Goal: Information Seeking & Learning: Learn about a topic

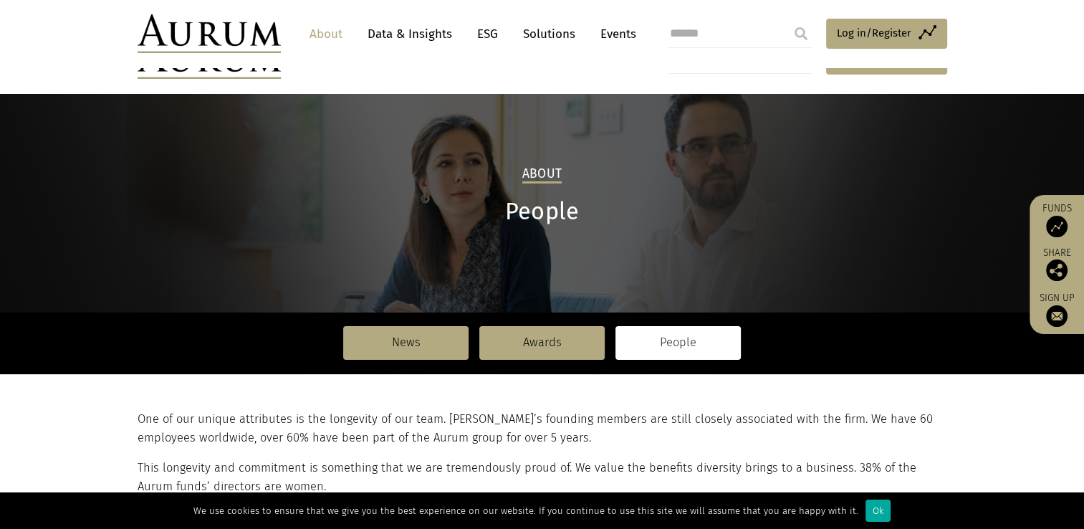
scroll to position [286, 0]
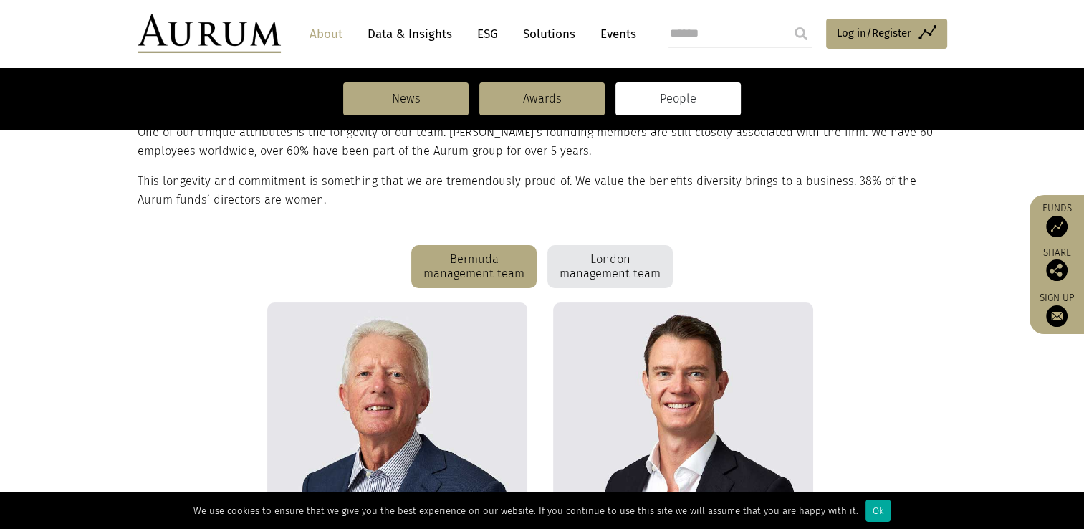
click at [579, 274] on div "London management team" at bounding box center [609, 266] width 125 height 43
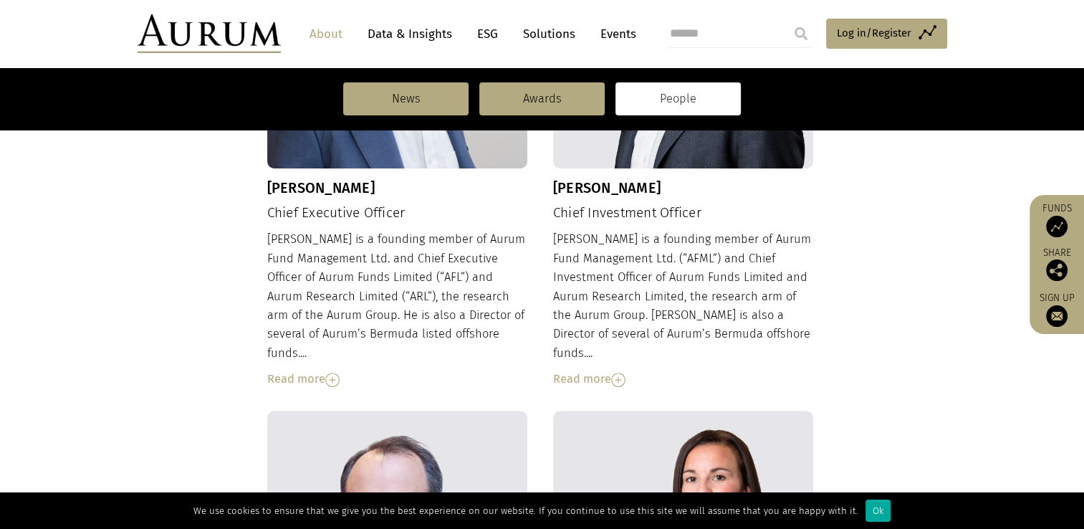
scroll to position [716, 0]
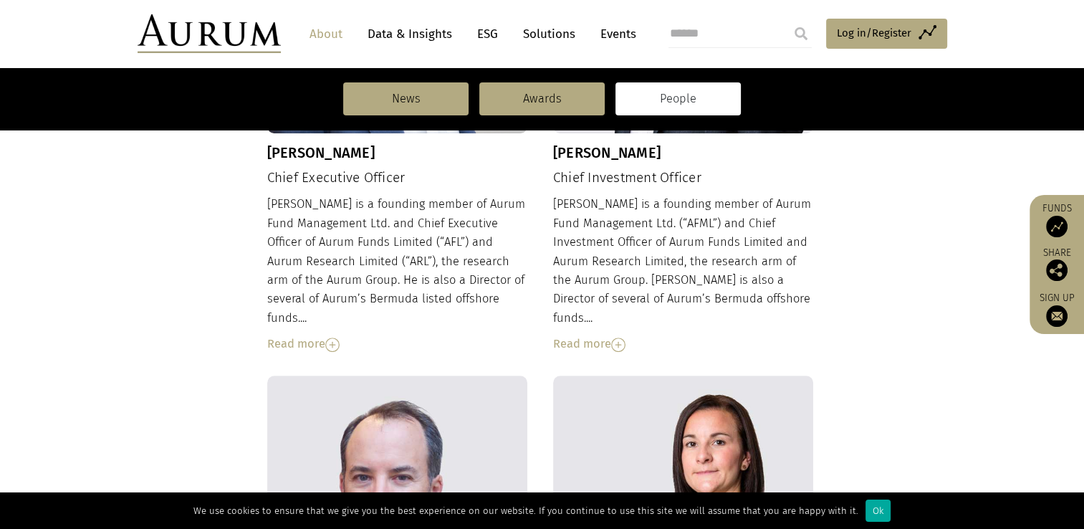
click at [289, 334] on div "Read more" at bounding box center [397, 343] width 261 height 19
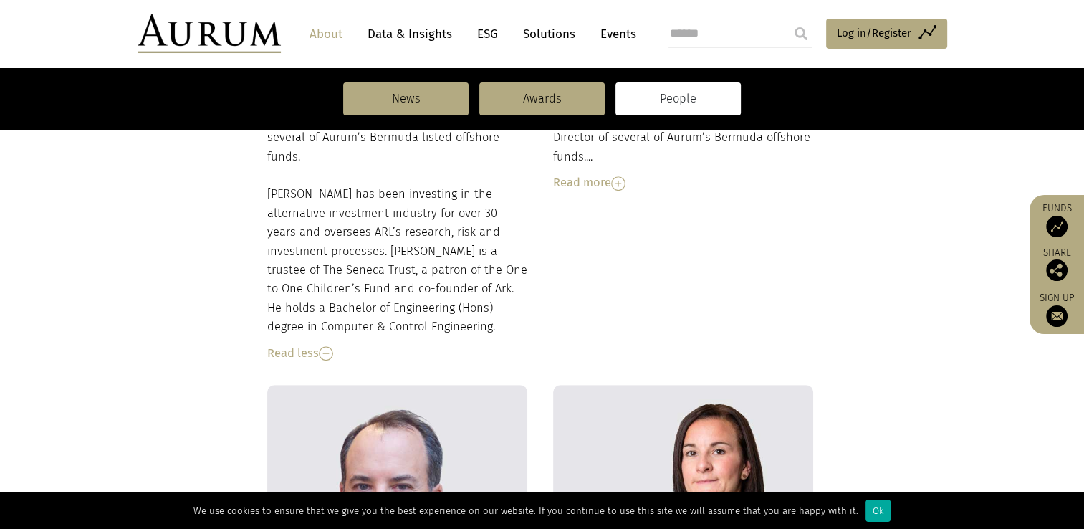
scroll to position [931, 0]
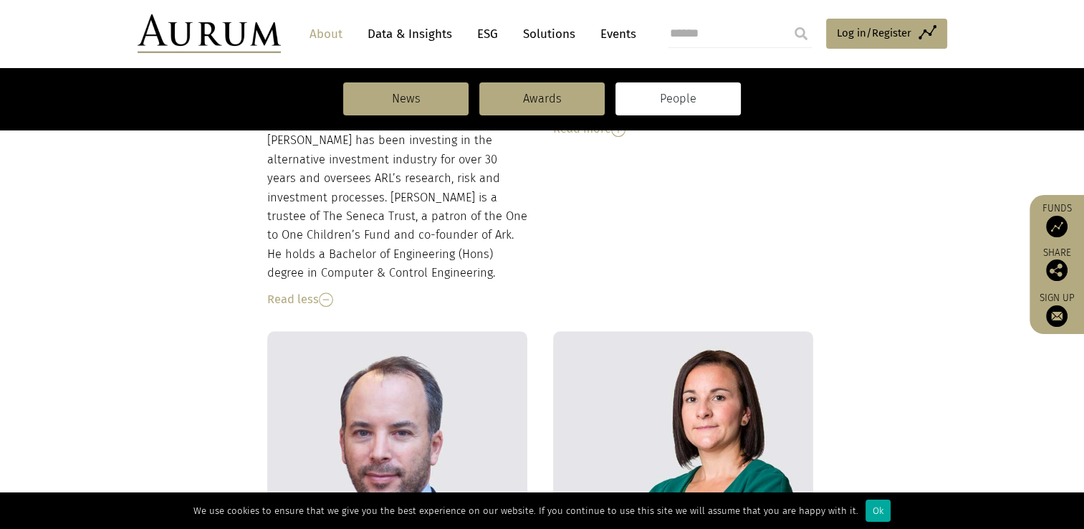
click at [306, 290] on div "Read less" at bounding box center [397, 299] width 261 height 19
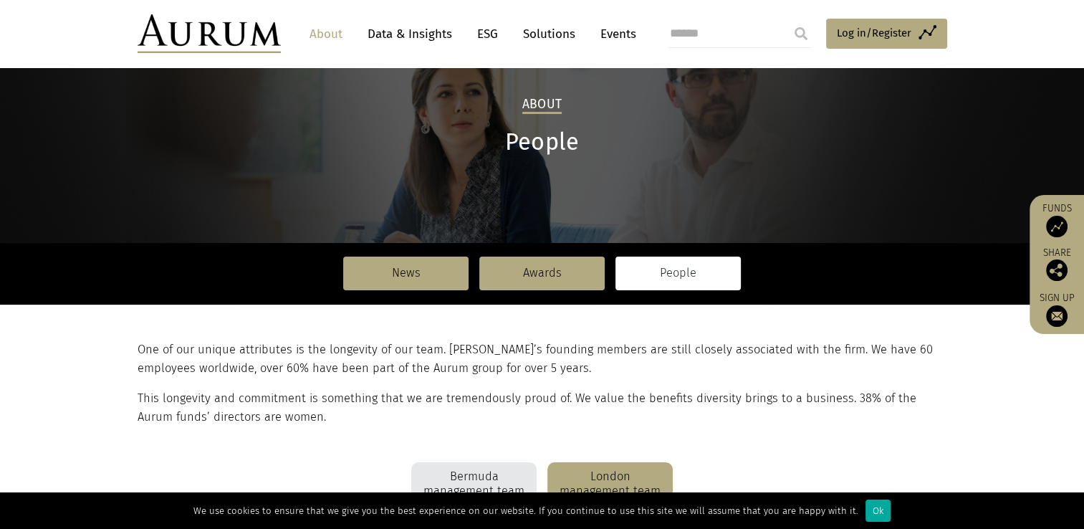
scroll to position [0, 0]
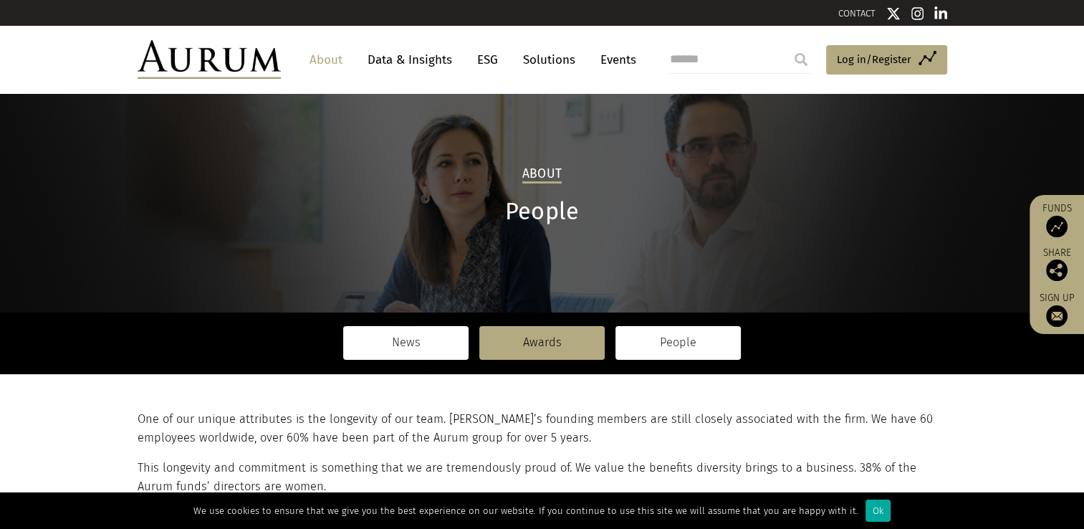
click at [433, 342] on link "News" at bounding box center [405, 342] width 125 height 33
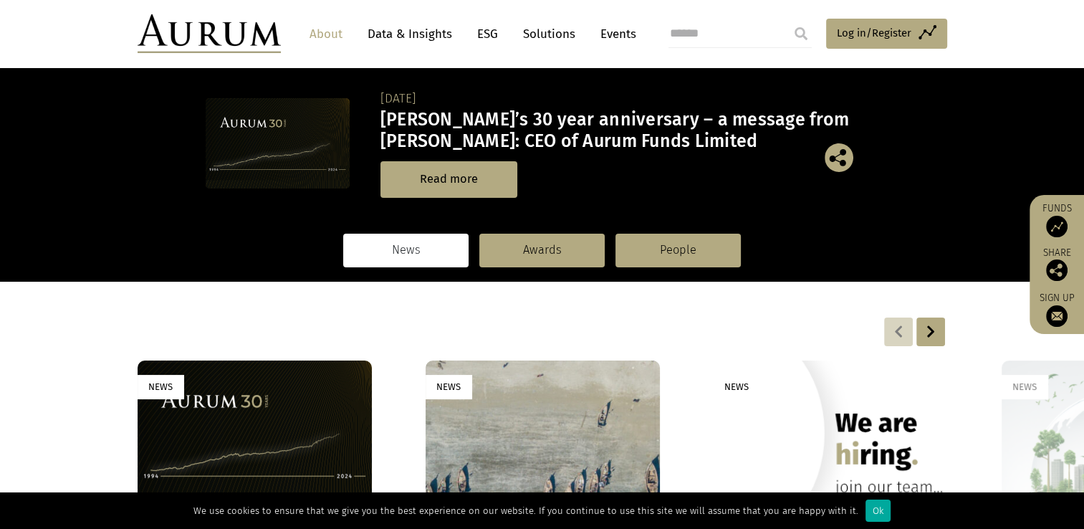
scroll to position [72, 0]
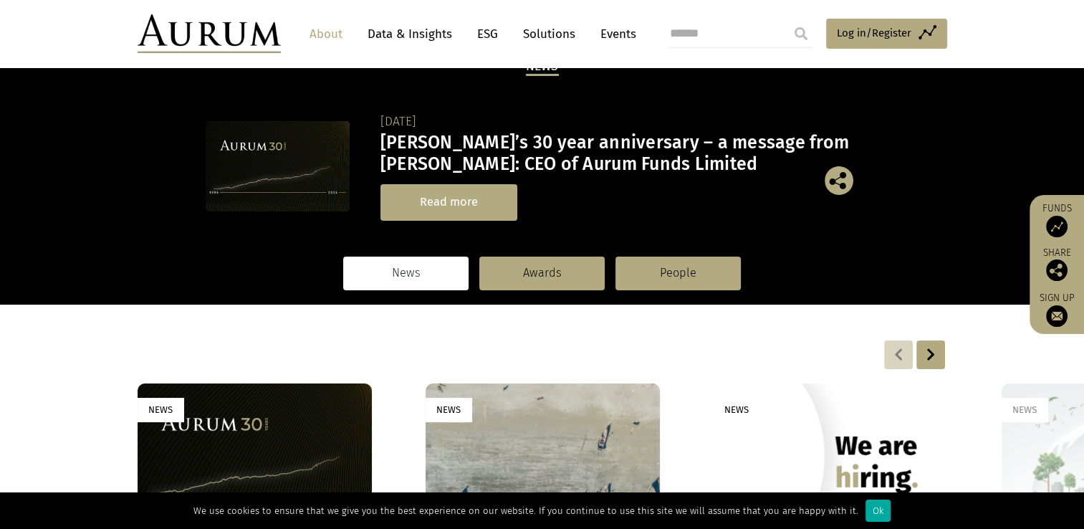
click at [487, 196] on link "Read more" at bounding box center [448, 202] width 137 height 37
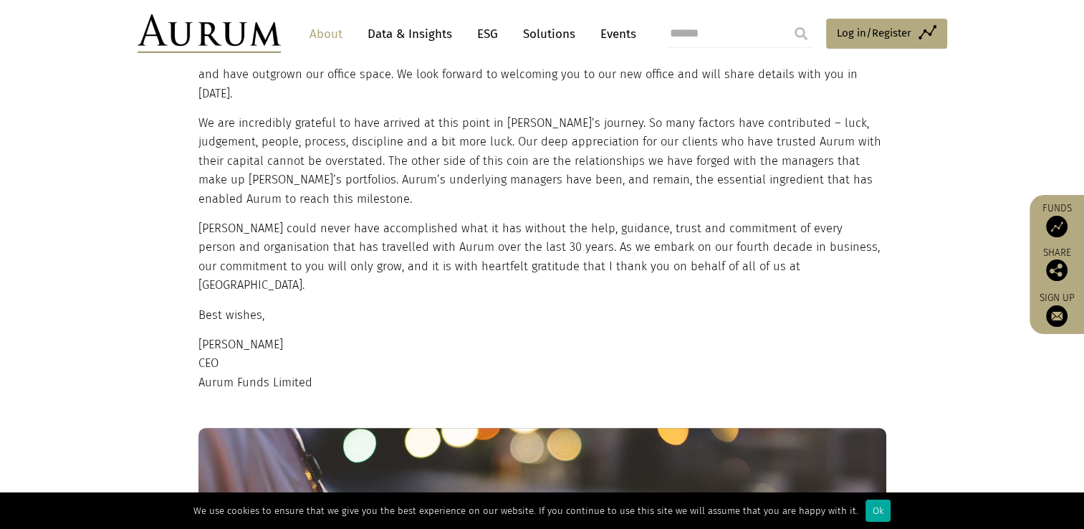
scroll to position [1289, 0]
